Goal: Task Accomplishment & Management: Use online tool/utility

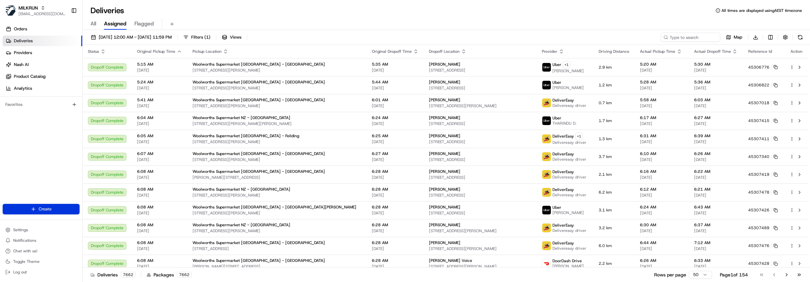
click at [47, 208] on html "MILKRUN [EMAIL_ADDRESS][DOMAIN_NAME] Toggle Sidebar Orders Deliveries Providers…" at bounding box center [405, 141] width 810 height 282
click at [124, 222] on link "Delivery" at bounding box center [120, 221] width 74 height 12
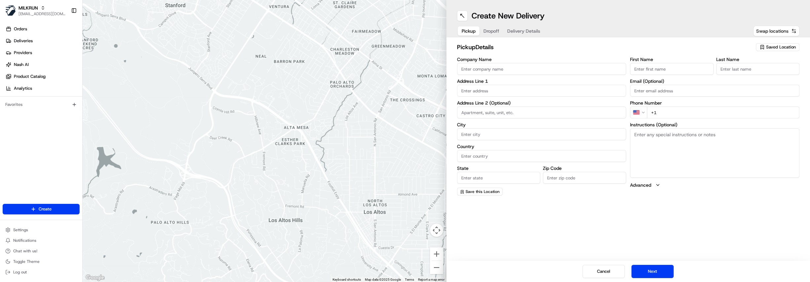
click at [765, 30] on span "Swap locations" at bounding box center [773, 31] width 32 height 7
click at [763, 32] on span "Swap locations" at bounding box center [773, 31] width 32 height 7
click at [781, 46] on span "Saved Location" at bounding box center [782, 47] width 30 height 6
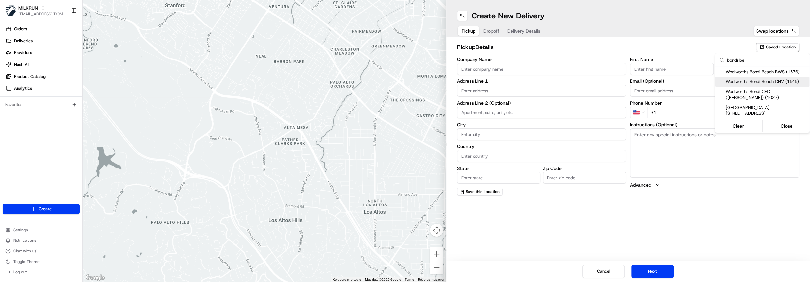
type input "bondi be"
click at [784, 80] on span "Woolworths Bondi Beach CNV (1545)" at bounding box center [766, 82] width 81 height 6
type input "Woolworths Bondi Beach CNV"
type input "180-186 Campbell Parade"
type input "Bondi Beach"
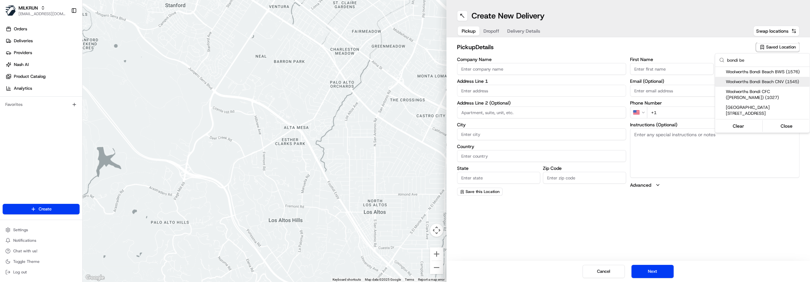
type input "AU"
type input "NSW"
type input "2026"
type input "+61 2 8565 9324"
type textarea "Car Park entry off Curlewis Street. Entry from Campbell Parade and from car par…"
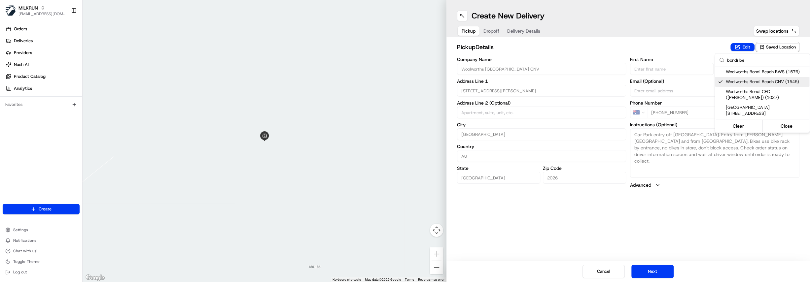
click at [494, 28] on html "MILKRUN hdayet@woolworths.com.au Toggle Sidebar Orders Deliveries Providers Nas…" at bounding box center [405, 141] width 810 height 282
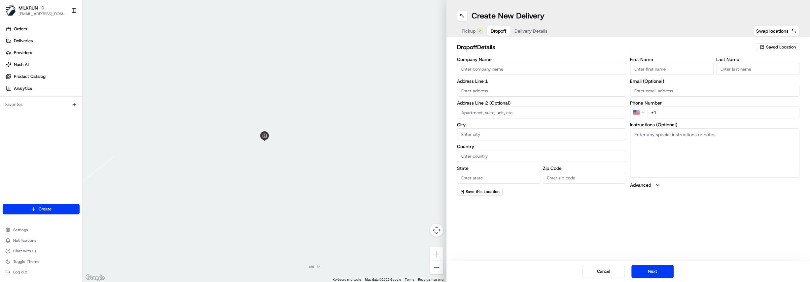
click at [491, 29] on span "Dropoff" at bounding box center [499, 31] width 16 height 7
click at [660, 67] on input "First Name" at bounding box center [671, 69] width 83 height 12
paste input "Libby Rodger"
drag, startPoint x: 674, startPoint y: 66, endPoint x: 648, endPoint y: 69, distance: 25.6
click at [648, 69] on input "Libby Rodger" at bounding box center [671, 69] width 83 height 12
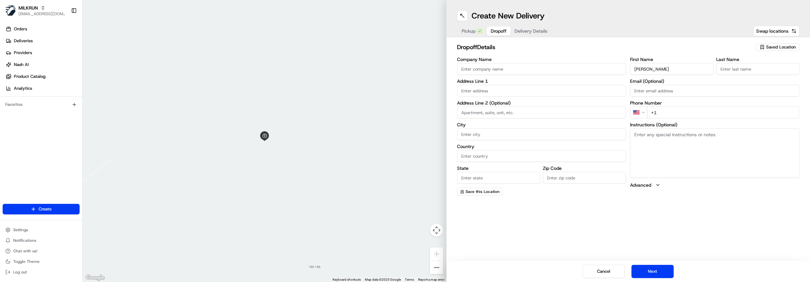
type input "Libby"
click at [718, 71] on input "Last Name" at bounding box center [758, 69] width 83 height 12
paste input "Rodger"
type input "Rodger"
click at [478, 92] on input "text" at bounding box center [541, 91] width 169 height 12
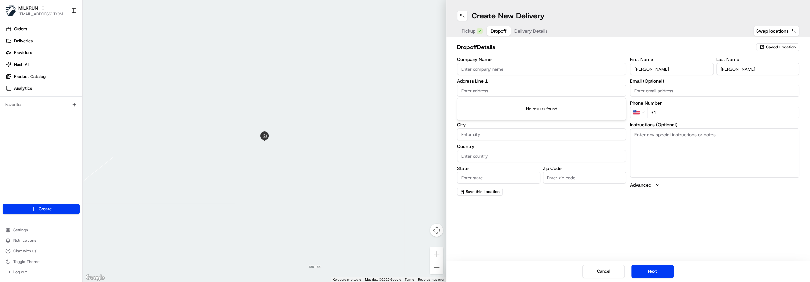
paste input "Unit 4/77 Curlewis St, Bondi Beach NSW 2026, Australia"
click at [531, 106] on div "unit 4/77 Curlewis St, Bondi Beach NSW 2026, Australia" at bounding box center [542, 104] width 166 height 10
type input "Unit 4/77 Curlewis St, Bondi Beach NSW 2026, Australia"
type input "Unit 4"
type input "Bondi Beach"
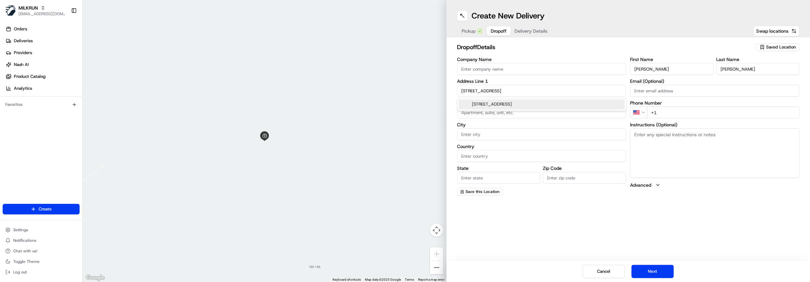
type input "[GEOGRAPHIC_DATA]"
type input "NSW"
type input "2026"
type input "77 Curlewis Street"
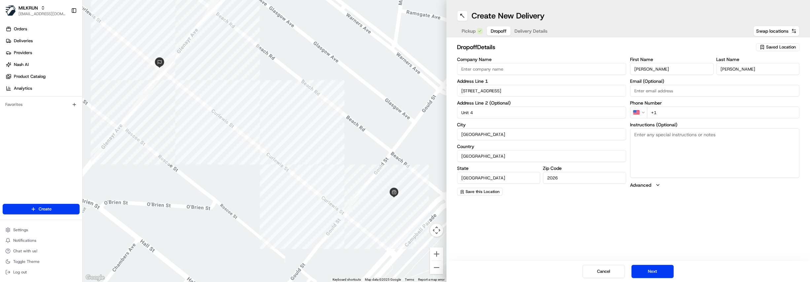
click at [661, 111] on input "+1" at bounding box center [723, 113] width 153 height 12
paste input "0429001878"
click at [665, 113] on input "+61 40429001878" at bounding box center [723, 113] width 153 height 12
type input "+61 429 001 878"
click at [685, 199] on div "dropoff Details Saved Location Company Name Address Line 1 77 Curlewis Street A…" at bounding box center [629, 119] width 364 height 164
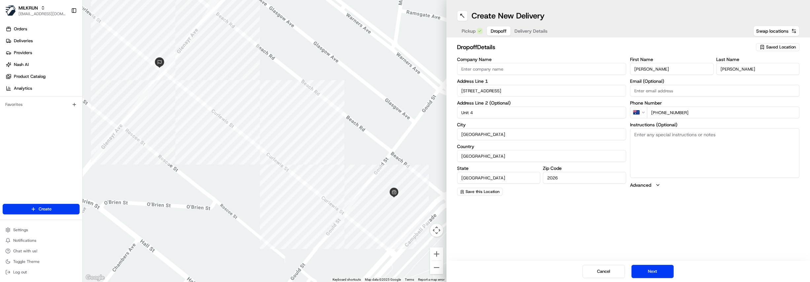
click at [534, 29] on span "Delivery Details" at bounding box center [531, 31] width 33 height 7
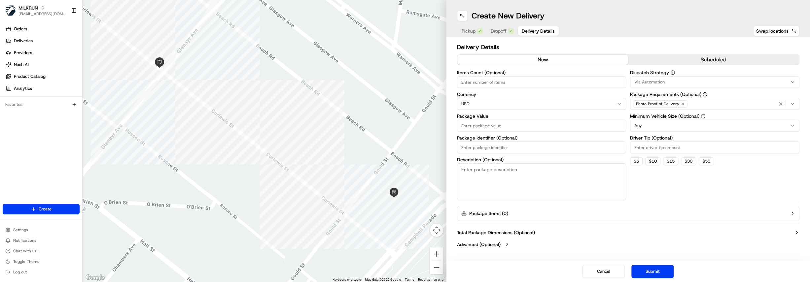
click at [489, 104] on html "MILKRUN hdayet@woolworths.com.au Toggle Sidebar Orders Deliveries Providers Nas…" at bounding box center [405, 141] width 810 height 282
click at [485, 124] on input "Package Value" at bounding box center [541, 126] width 169 height 12
type input "52.40"
click at [683, 105] on icon "button" at bounding box center [683, 104] width 4 height 4
click at [683, 105] on div "Select requirements" at bounding box center [715, 104] width 166 height 6
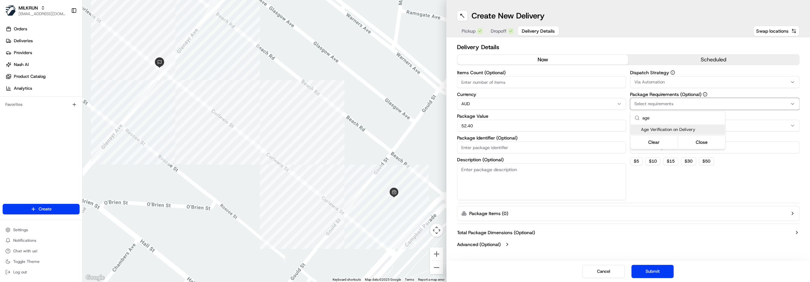
type input "age"
click at [679, 130] on span "Age Verification on Delivery" at bounding box center [681, 130] width 81 height 6
click at [744, 194] on html "MILKRUN hdayet@woolworths.com.au Toggle Sidebar Orders Deliveries Providers Nas…" at bounding box center [405, 141] width 810 height 282
click at [652, 271] on button "Submit" at bounding box center [653, 271] width 42 height 13
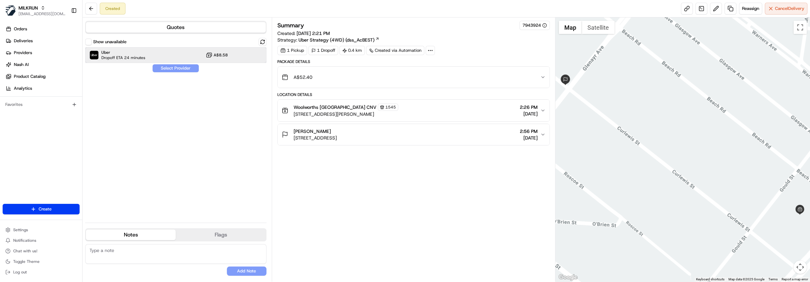
click at [192, 58] on div "Uber Dropoff ETA 24 minutes A$8.58" at bounding box center [175, 55] width 181 height 16
click at [187, 69] on button "Assign Provider" at bounding box center [175, 68] width 47 height 8
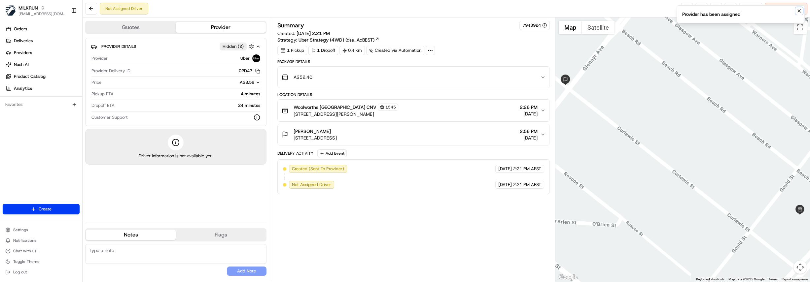
click at [799, 12] on icon "Notifications (F8)" at bounding box center [799, 11] width 3 height 3
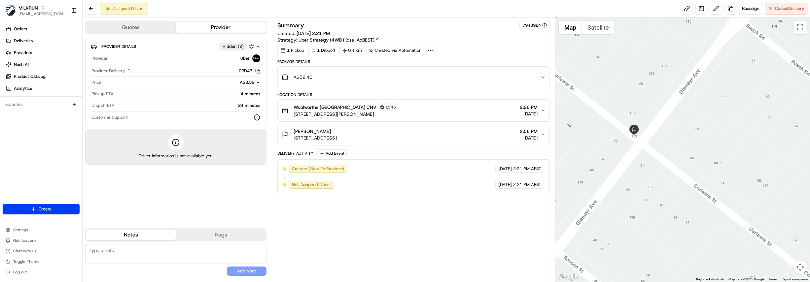
drag, startPoint x: 613, startPoint y: 81, endPoint x: 750, endPoint y: 195, distance: 178.1
click at [750, 195] on div at bounding box center [683, 150] width 255 height 265
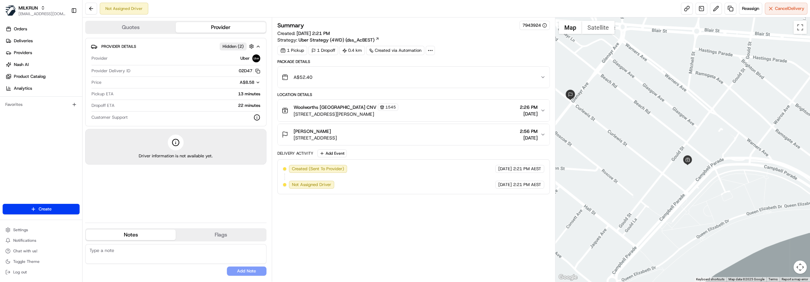
drag, startPoint x: 742, startPoint y: 214, endPoint x: 668, endPoint y: 155, distance: 94.7
click at [668, 155] on div at bounding box center [683, 150] width 255 height 265
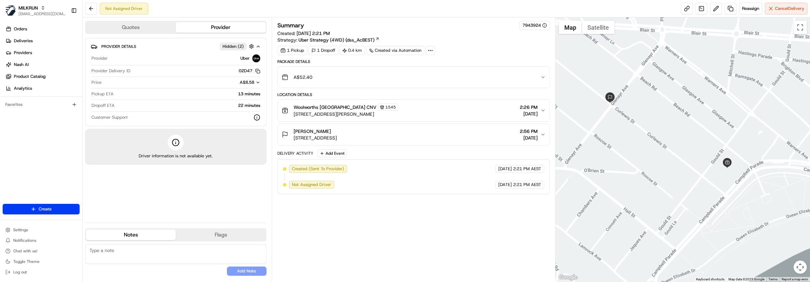
drag, startPoint x: 640, startPoint y: 128, endPoint x: 685, endPoint y: 130, distance: 44.7
click at [685, 130] on div at bounding box center [683, 150] width 255 height 265
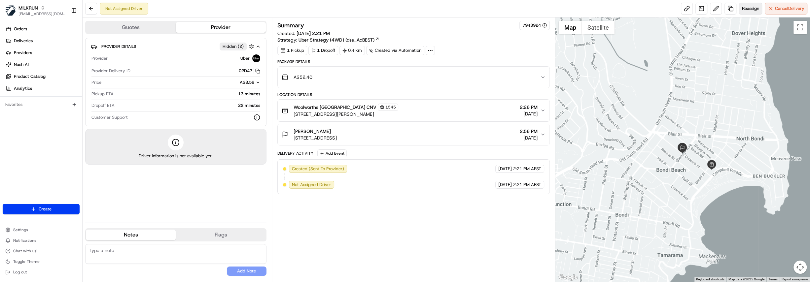
click at [747, 13] on button "Reassign" at bounding box center [750, 9] width 23 height 12
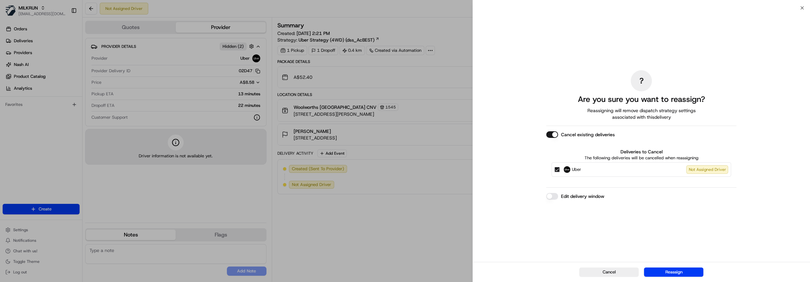
click at [549, 135] on button "Cancel existing deliveries" at bounding box center [552, 134] width 12 height 7
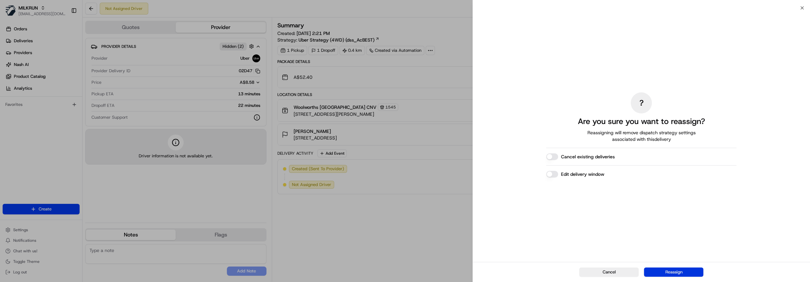
click at [683, 275] on button "Reassign" at bounding box center [673, 272] width 59 height 9
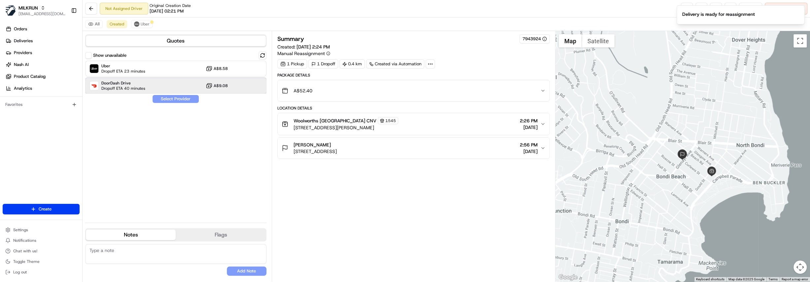
click at [144, 87] on span "Dropoff ETA 40 minutes" at bounding box center [123, 88] width 44 height 5
click at [180, 100] on button "Assign Provider" at bounding box center [175, 99] width 47 height 8
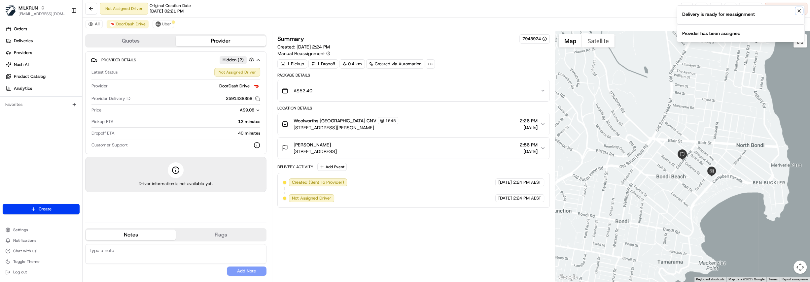
click at [800, 11] on icon "Notifications (F8)" at bounding box center [799, 11] width 3 height 3
click at [802, 12] on button "Notifications (F8)" at bounding box center [800, 11] width 8 height 8
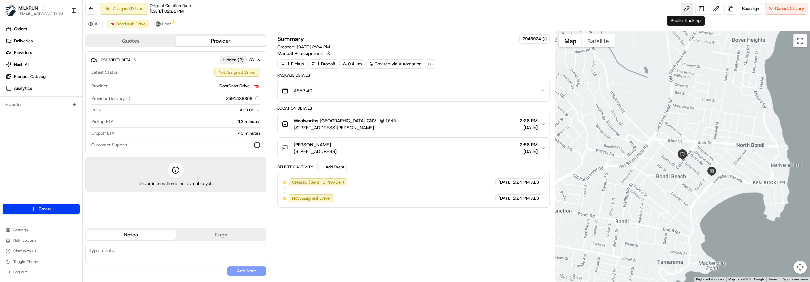
click at [689, 10] on link at bounding box center [687, 9] width 12 height 12
click at [162, 23] on span "Uber" at bounding box center [166, 23] width 9 height 5
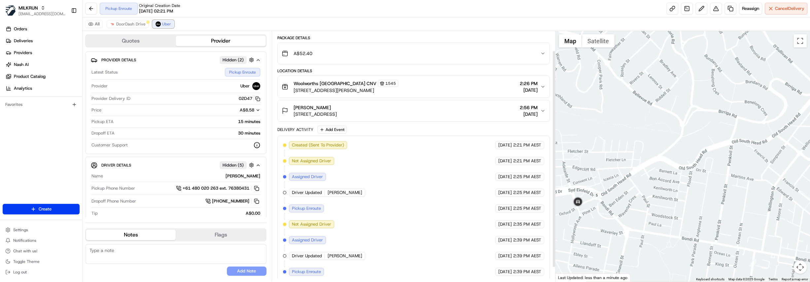
scroll to position [39, 0]
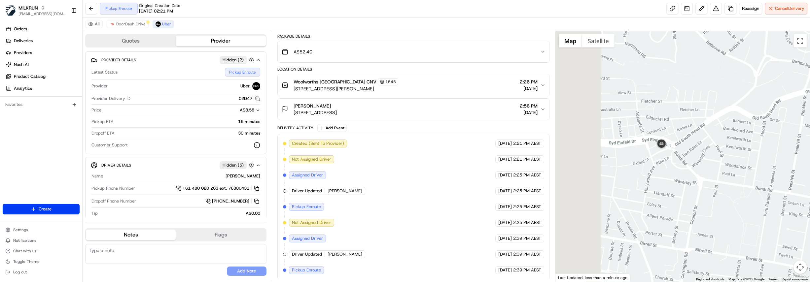
drag, startPoint x: 601, startPoint y: 132, endPoint x: 701, endPoint y: 163, distance: 104.8
click at [701, 163] on div at bounding box center [683, 156] width 255 height 251
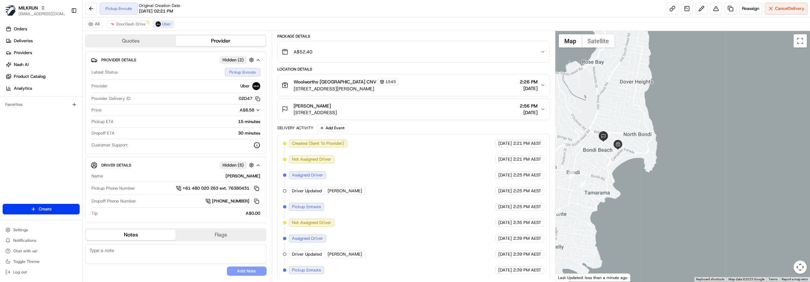
drag, startPoint x: 745, startPoint y: 182, endPoint x: 582, endPoint y: 173, distance: 162.8
click at [582, 173] on div at bounding box center [683, 156] width 255 height 251
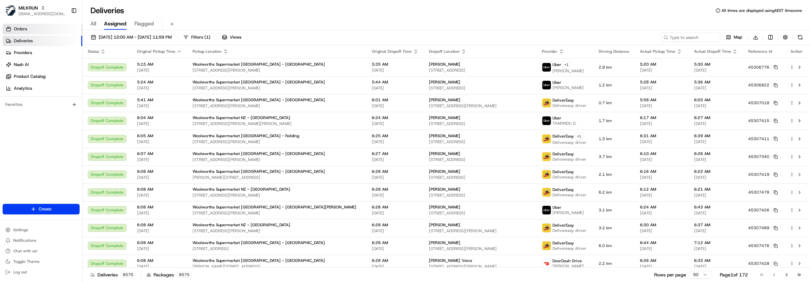
click at [30, 26] on link "Orders" at bounding box center [43, 29] width 80 height 11
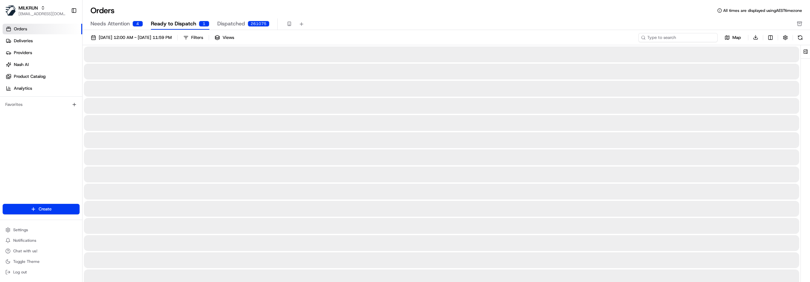
click at [677, 36] on input at bounding box center [678, 37] width 79 height 9
paste input "8d25136d-ad70-458c-a956-2cbb5a7d80f1"
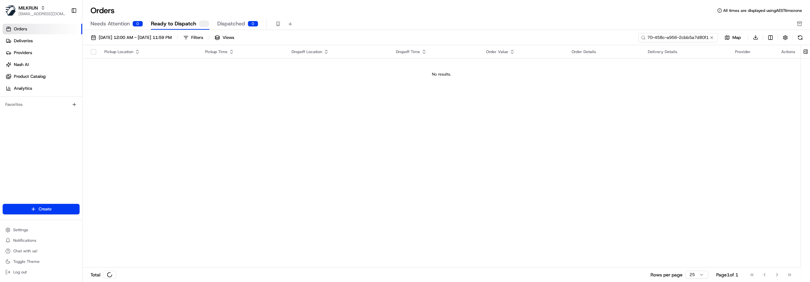
type input "8d25136d-ad70-458c-a956-2cbb5a7d80f1"
click at [236, 26] on span "Dispatched" at bounding box center [231, 24] width 28 height 8
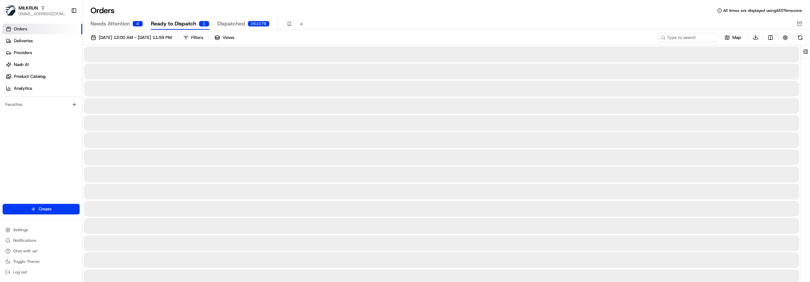
click at [190, 24] on span "Ready to Dispatch" at bounding box center [173, 24] width 45 height 8
click at [701, 34] on input at bounding box center [678, 37] width 79 height 9
paste input "8d25136d-ad70-458c-a956-2cbb5a7d80f1"
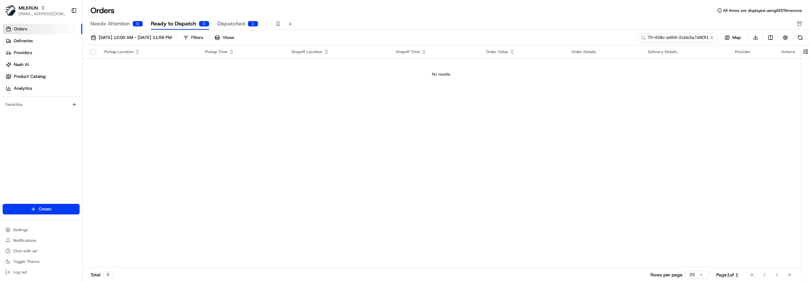
type input "8d25136d-ad70-458c-a956-2cbb5a7d80f1"
click at [223, 23] on span "Dispatched" at bounding box center [231, 24] width 28 height 8
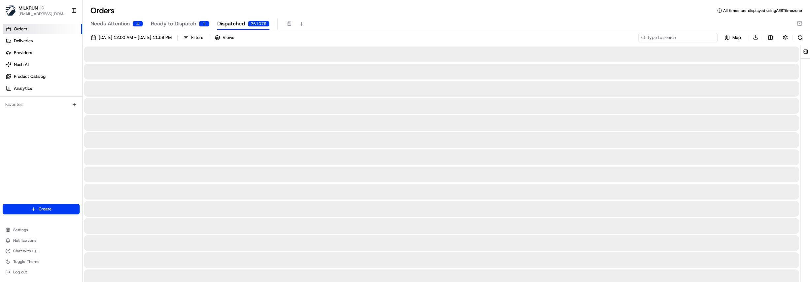
click at [697, 34] on input at bounding box center [678, 37] width 79 height 9
paste input "8d25136d-ad70-458c-a956-2cbb5a7d80f1"
type input "8d25136d-ad70-458c-a956-2cbb5a7d80f1"
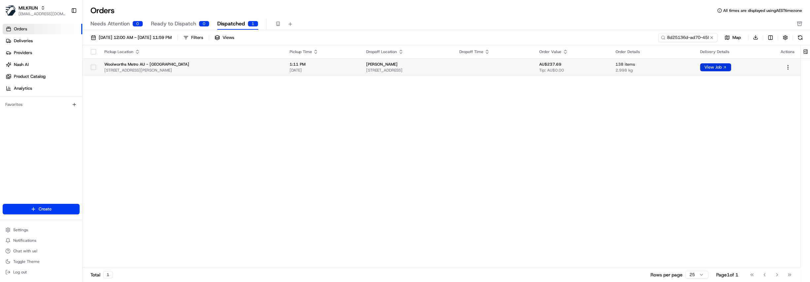
click at [725, 68] on button "View Job" at bounding box center [715, 67] width 31 height 8
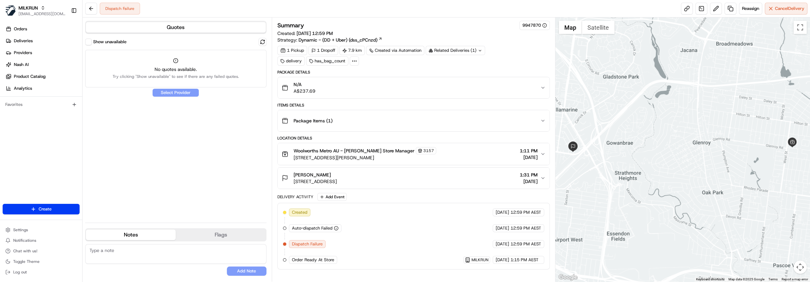
click at [358, 84] on div "N/A A$237.69" at bounding box center [411, 87] width 259 height 13
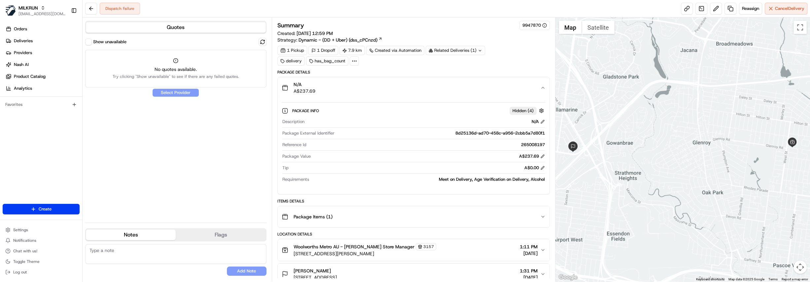
click at [358, 84] on div "N/A A$237.69" at bounding box center [411, 87] width 259 height 13
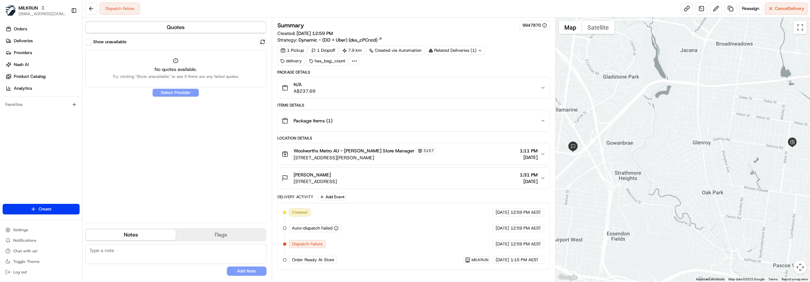
click at [441, 175] on div "Michelle Maver 18C Sharps Rd, Tullamarine, VIC 3043, AU 1:31 PM 16/08/2025" at bounding box center [411, 178] width 259 height 13
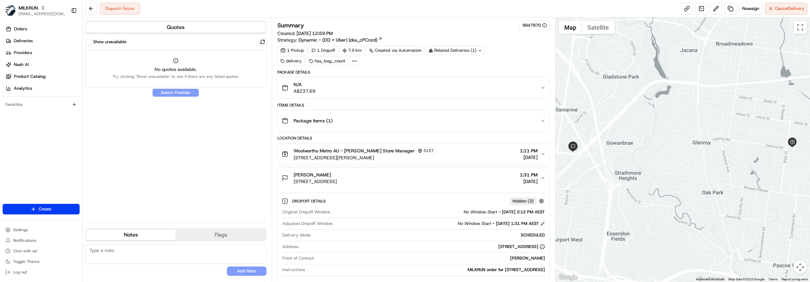
drag, startPoint x: 327, startPoint y: 173, endPoint x: 294, endPoint y: 174, distance: 33.1
click at [294, 174] on div "[PERSON_NAME]" at bounding box center [315, 175] width 43 height 7
copy span "[PERSON_NAME]"
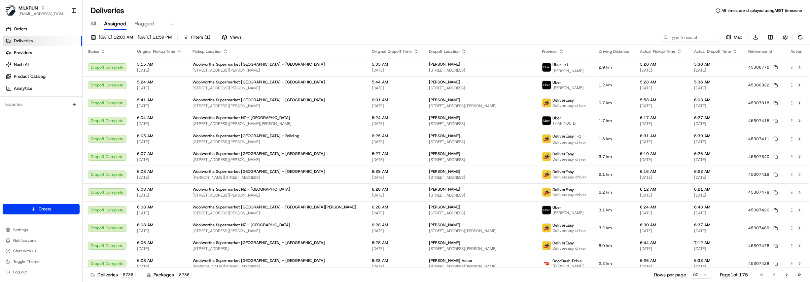
click at [37, 208] on html "MILKRUN [EMAIL_ADDRESS][DOMAIN_NAME] Toggle Sidebar Orders Deliveries Providers…" at bounding box center [405, 141] width 810 height 282
click at [120, 217] on link "Delivery" at bounding box center [120, 221] width 74 height 12
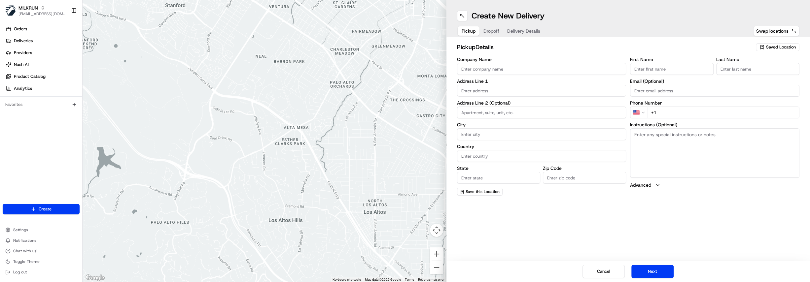
click at [776, 47] on span "Saved Location" at bounding box center [782, 47] width 30 height 6
type input "[PERSON_NAME]"
click at [753, 84] on span "Woolworths [PERSON_NAME] (3157)" at bounding box center [766, 82] width 81 height 6
type input "Woolworths [PERSON_NAME]"
type input "[STREET_ADDRESS]"
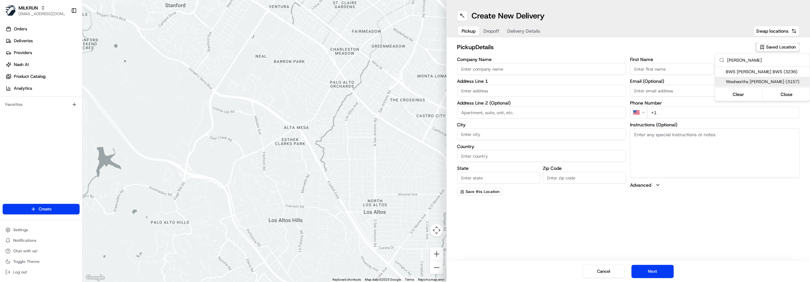
type input "[PERSON_NAME]"
type input "AU"
type input "VIC"
type input "3046"
type input "[PHONE_NUMBER]"
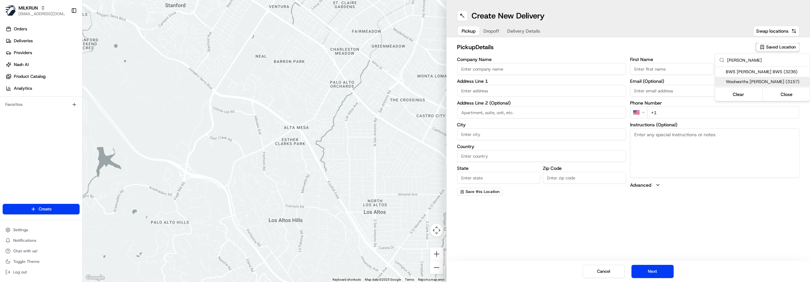
type textarea "This is a Woolworths Metro store. Enter Car Park off [GEOGRAPHIC_DATA]. Park in…"
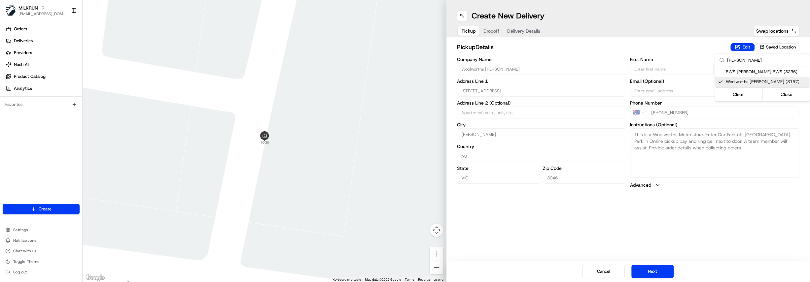
click at [489, 32] on html "MILKRUN [EMAIL_ADDRESS][DOMAIN_NAME] Toggle Sidebar Orders Deliveries Providers…" at bounding box center [405, 141] width 810 height 282
click at [491, 32] on span "Dropoff" at bounding box center [492, 31] width 16 height 7
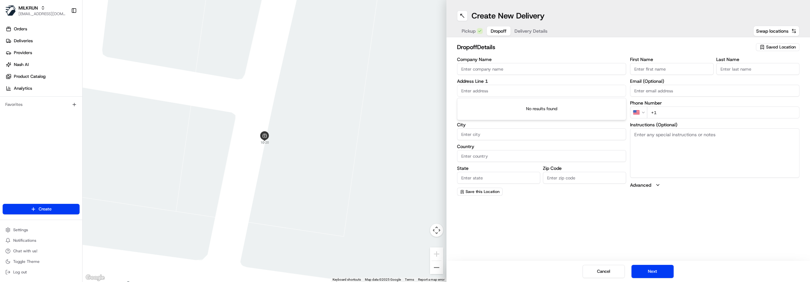
click at [483, 92] on input "text" at bounding box center [541, 91] width 169 height 12
click at [678, 70] on input "First Name" at bounding box center [671, 69] width 83 height 12
paste input "[PERSON_NAME]"
drag, startPoint x: 680, startPoint y: 68, endPoint x: 650, endPoint y: 70, distance: 29.8
click at [650, 70] on input "[PERSON_NAME]" at bounding box center [671, 69] width 83 height 12
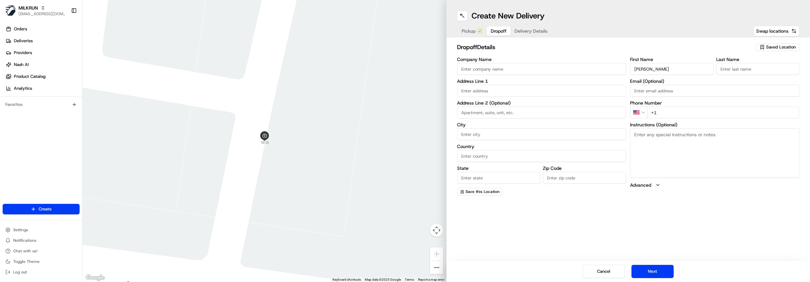
type input "[PERSON_NAME]"
click at [739, 65] on input "Last Name" at bounding box center [758, 69] width 83 height 12
paste input "Maver"
type input "Maver"
click at [470, 87] on input "text" at bounding box center [541, 91] width 169 height 12
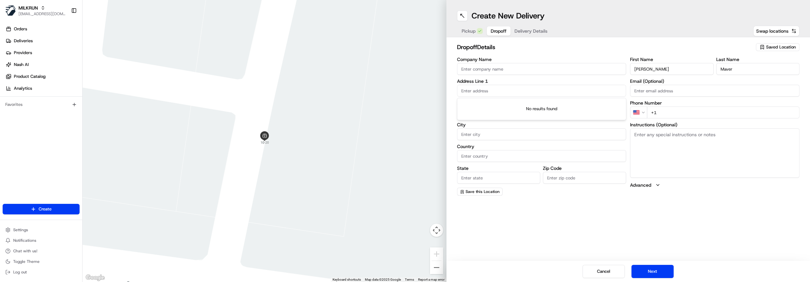
paste input "[STREET_ADDRESS]"
click at [516, 102] on div "[STREET_ADDRESS]" at bounding box center [542, 104] width 166 height 10
type input "[STREET_ADDRESS]"
type input "Tullamarine"
type input "[GEOGRAPHIC_DATA]"
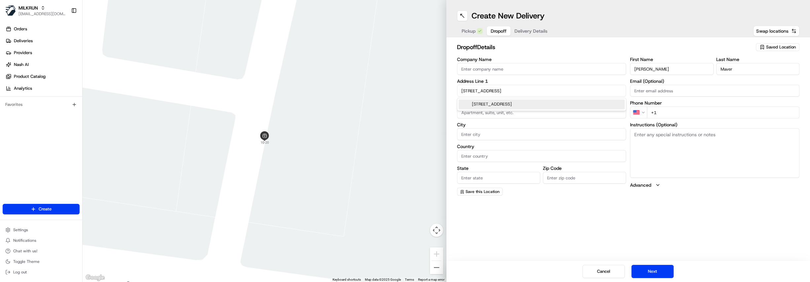
type input "VIC"
type input "3043"
type input "[STREET_ADDRESS]"
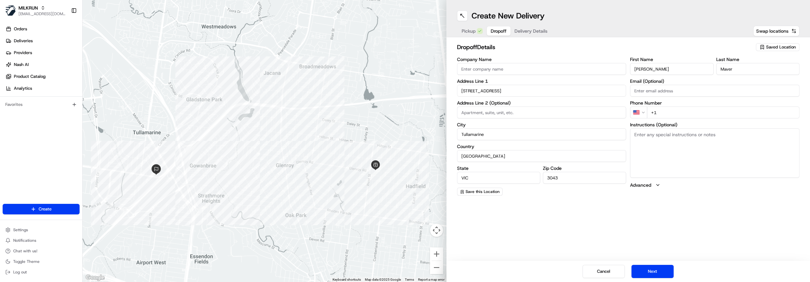
click at [667, 112] on input "+1" at bounding box center [723, 113] width 153 height 12
paste input "413934620"
type input "[PHONE_NUMBER]"
click at [517, 222] on div "Create New Delivery Pickup Dropoff Delivery Details Swap locations dropoff Deta…" at bounding box center [629, 141] width 364 height 282
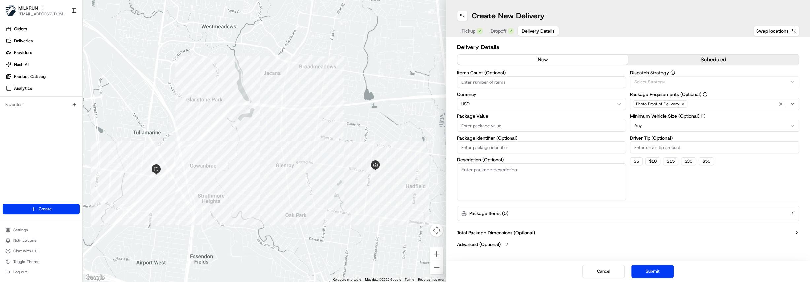
click at [528, 32] on span "Delivery Details" at bounding box center [538, 31] width 33 height 7
click at [485, 102] on html "MILKRUN [EMAIL_ADDRESS][DOMAIN_NAME] Toggle Sidebar Orders Deliveries Providers…" at bounding box center [405, 141] width 810 height 282
click at [482, 126] on input "Package Value" at bounding box center [541, 126] width 169 height 12
type input "220.95"
click at [666, 183] on div "Dispatch Strategy Via Automation Package Requirements (Optional) Photo Proof of…" at bounding box center [714, 135] width 169 height 130
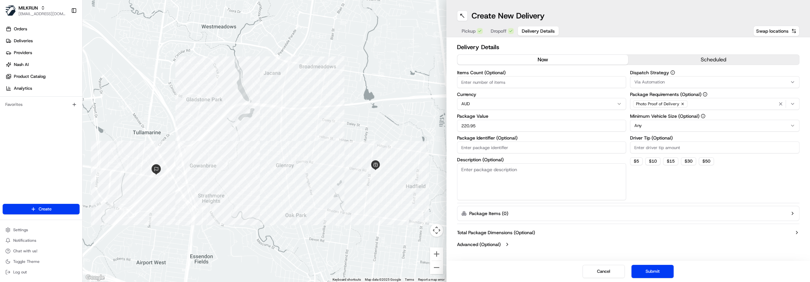
click at [682, 104] on icon "button" at bounding box center [683, 104] width 2 height 2
click at [667, 101] on span "Select requirements" at bounding box center [654, 104] width 39 height 6
type input "age"
click at [674, 130] on span "Age Verification on Delivery" at bounding box center [681, 130] width 81 height 6
click at [700, 183] on html "MILKRUN [EMAIL_ADDRESS][DOMAIN_NAME] Toggle Sidebar Orders Deliveries Providers…" at bounding box center [405, 141] width 810 height 282
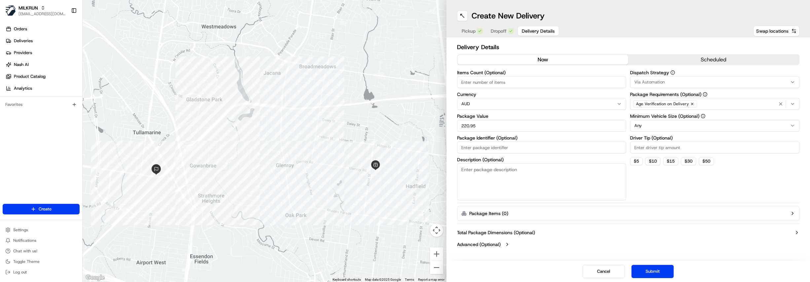
click at [665, 121] on html "MILKRUN [EMAIL_ADDRESS][DOMAIN_NAME] Toggle Sidebar Orders Deliveries Providers…" at bounding box center [405, 141] width 810 height 282
click at [653, 162] on button "$ 10" at bounding box center [653, 162] width 15 height 8
type input "10"
click at [645, 270] on button "Submit" at bounding box center [653, 271] width 42 height 13
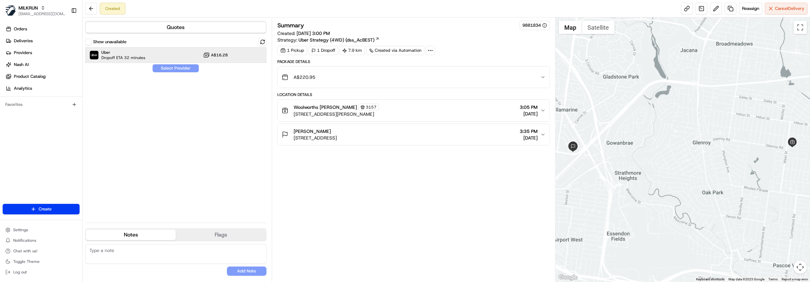
click at [142, 52] on span "Uber" at bounding box center [123, 52] width 44 height 5
click at [180, 66] on button "Assign Provider" at bounding box center [175, 68] width 47 height 8
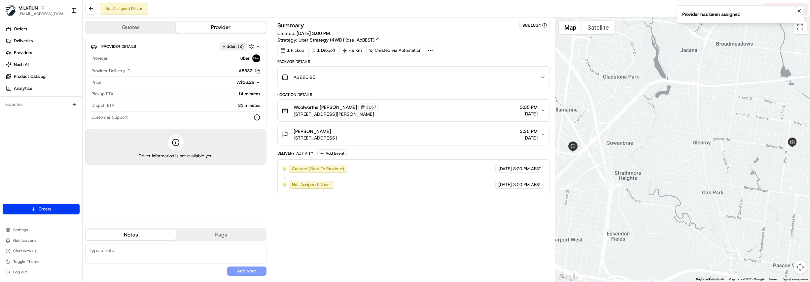
click at [799, 12] on icon "Notifications (F8)" at bounding box center [799, 10] width 5 height 5
click at [682, 7] on link at bounding box center [687, 9] width 12 height 12
